Goal: Find contact information: Find contact information

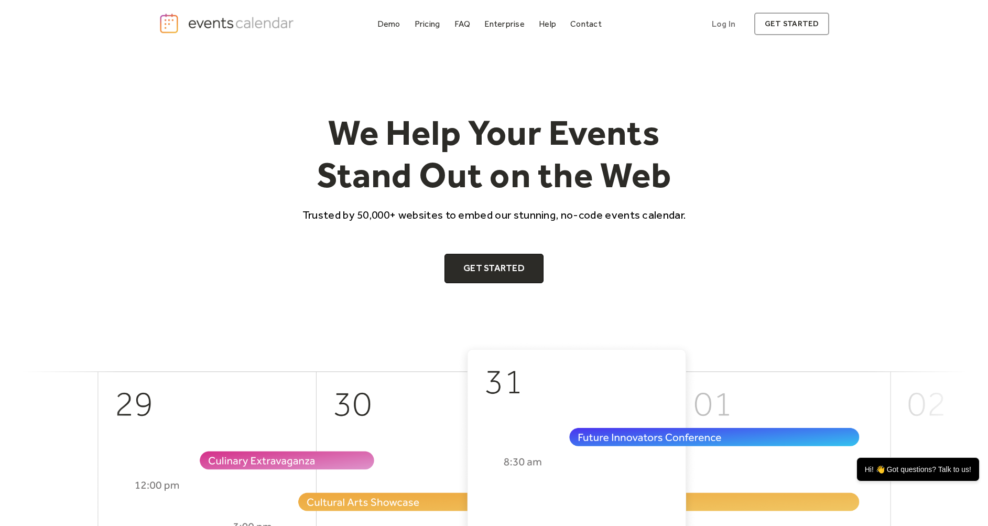
click at [595, 29] on link "Contact" at bounding box center [586, 24] width 40 height 14
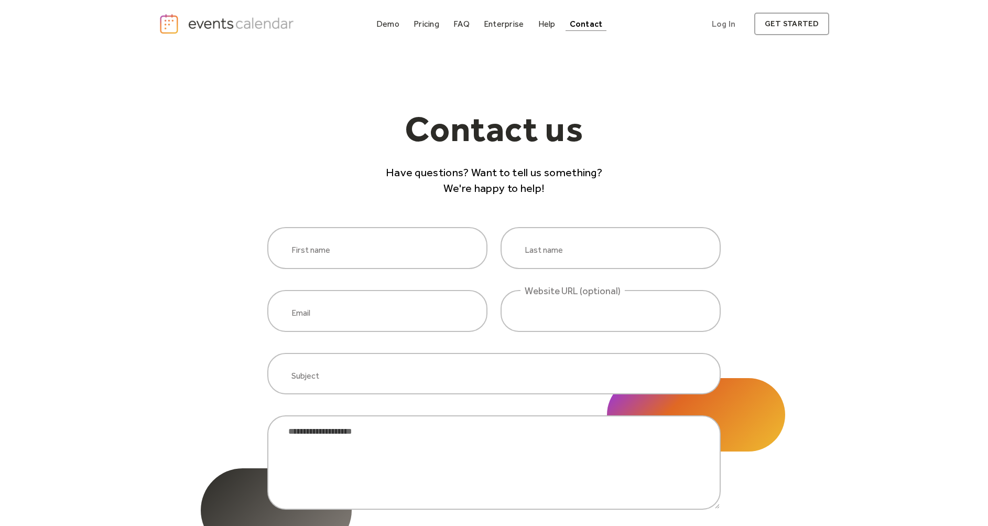
scroll to position [503, 0]
